Goal: Check status: Check status

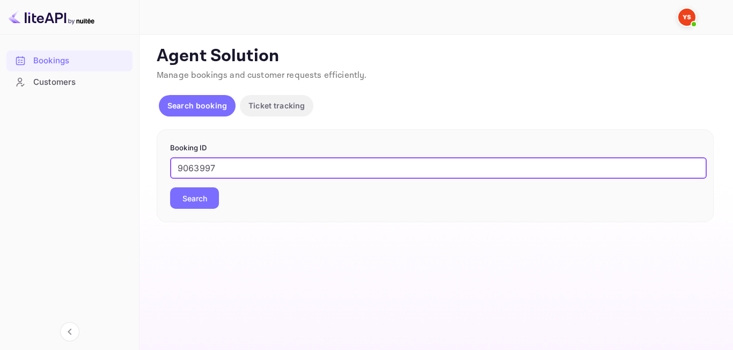
type input "9063997"
click at [195, 212] on div "Booking ID 9063997 ​ Search" at bounding box center [435, 175] width 557 height 93
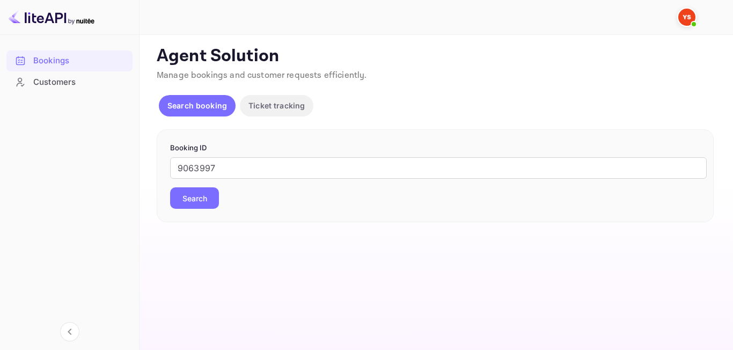
click at [198, 201] on button "Search" at bounding box center [194, 197] width 49 height 21
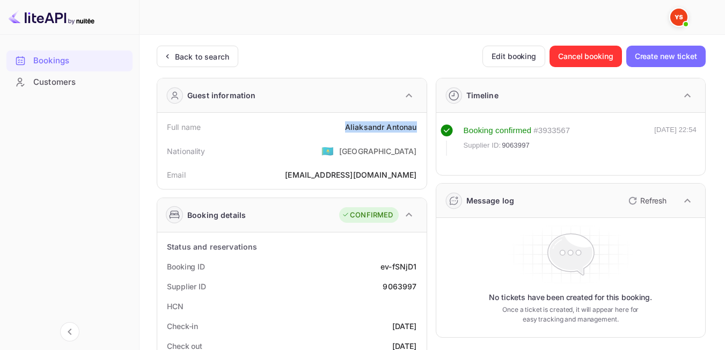
drag, startPoint x: 345, startPoint y: 126, endPoint x: 420, endPoint y: 126, distance: 74.6
click at [420, 126] on div "Full name [PERSON_NAME]" at bounding box center [292, 127] width 261 height 20
copy div "[PERSON_NAME]"
drag, startPoint x: 377, startPoint y: 286, endPoint x: 418, endPoint y: 285, distance: 40.8
click at [418, 285] on div "Supplier ID 9063997" at bounding box center [292, 286] width 261 height 20
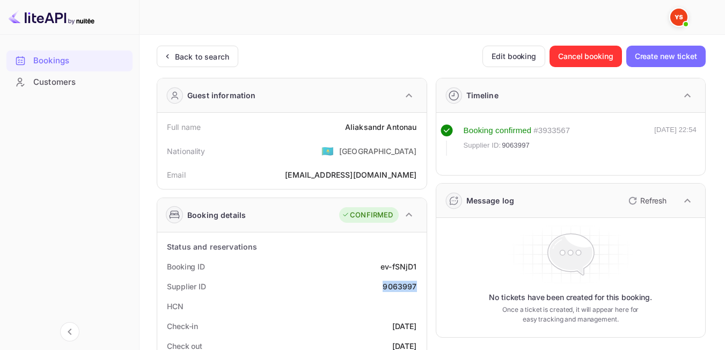
copy div "9063997"
drag, startPoint x: 340, startPoint y: 127, endPoint x: 418, endPoint y: 124, distance: 77.4
click at [418, 124] on div "Full name [PERSON_NAME]" at bounding box center [292, 127] width 261 height 20
copy div "[PERSON_NAME]"
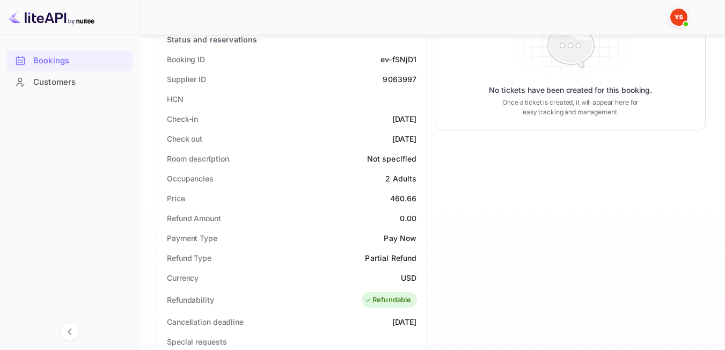
scroll to position [250, 0]
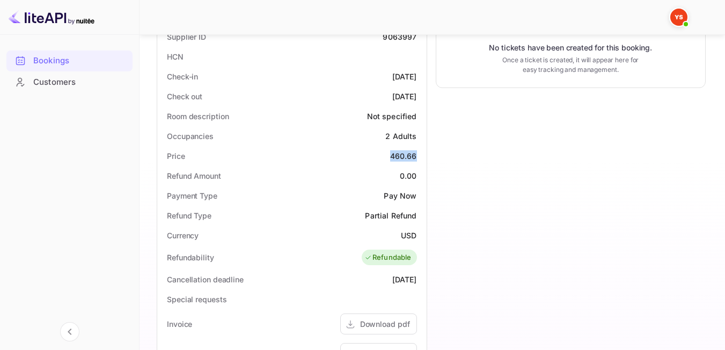
drag, startPoint x: 390, startPoint y: 153, endPoint x: 416, endPoint y: 157, distance: 26.1
click at [416, 157] on div "Price 460.66" at bounding box center [292, 156] width 261 height 20
copy div "460.66"
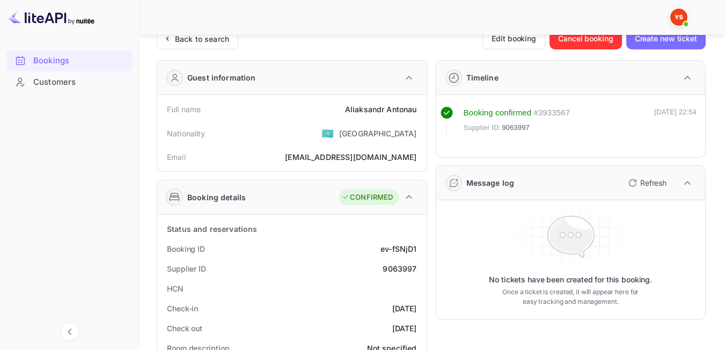
scroll to position [0, 0]
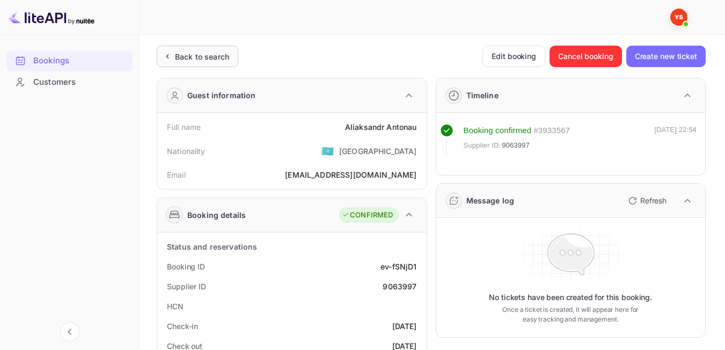
click at [205, 56] on div "Back to search" at bounding box center [202, 56] width 54 height 11
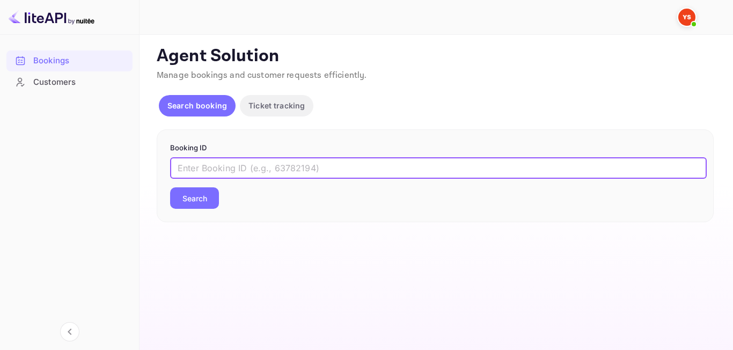
paste input "8401097"
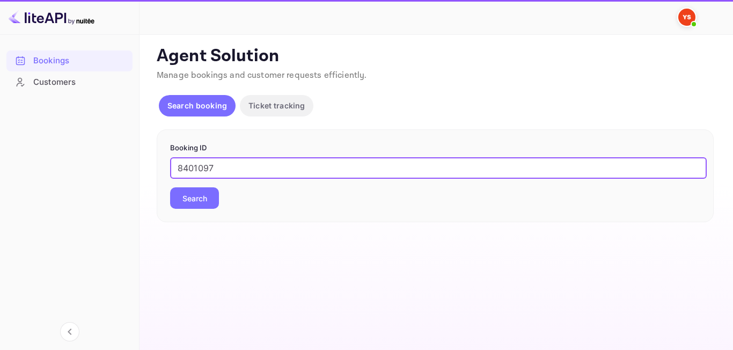
type input "8401097"
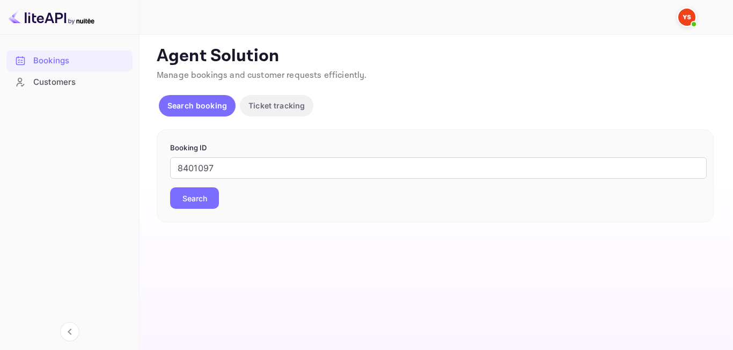
click at [209, 195] on button "Search" at bounding box center [194, 197] width 49 height 21
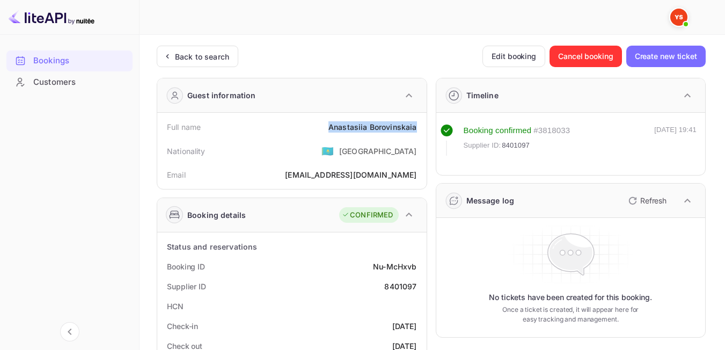
drag, startPoint x: 333, startPoint y: 126, endPoint x: 420, endPoint y: 123, distance: 86.5
click at [420, 123] on div "Full name [PERSON_NAME]" at bounding box center [292, 127] width 261 height 20
click at [312, 170] on div "Email [EMAIL_ADDRESS][DOMAIN_NAME]" at bounding box center [292, 175] width 261 height 20
click at [191, 57] on div "Back to search" at bounding box center [202, 56] width 54 height 11
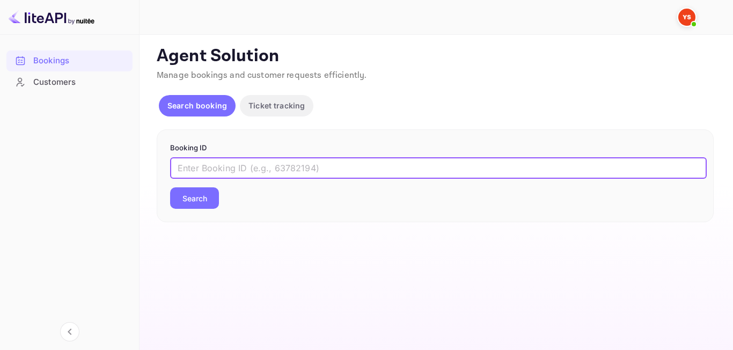
paste input "8805878"
type input "8805878"
click at [178, 184] on div "8805878 ​ Search" at bounding box center [435, 183] width 530 height 52
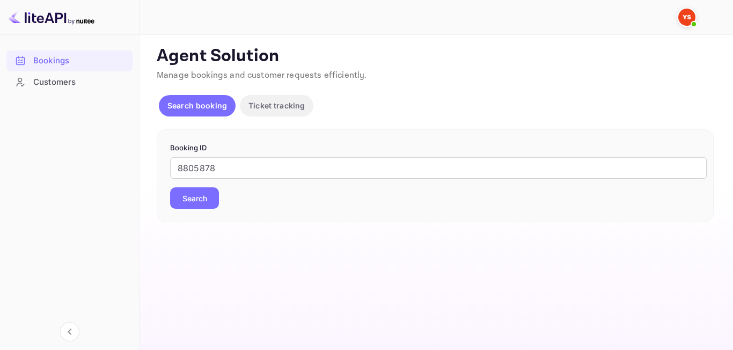
click at [188, 187] on button "Search" at bounding box center [194, 197] width 49 height 21
